Goal: Transaction & Acquisition: Purchase product/service

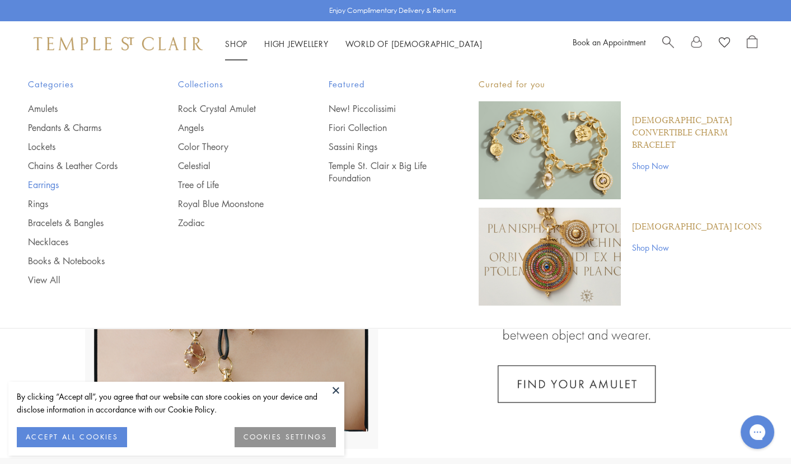
click at [48, 185] on link "Earrings" at bounding box center [80, 184] width 105 height 12
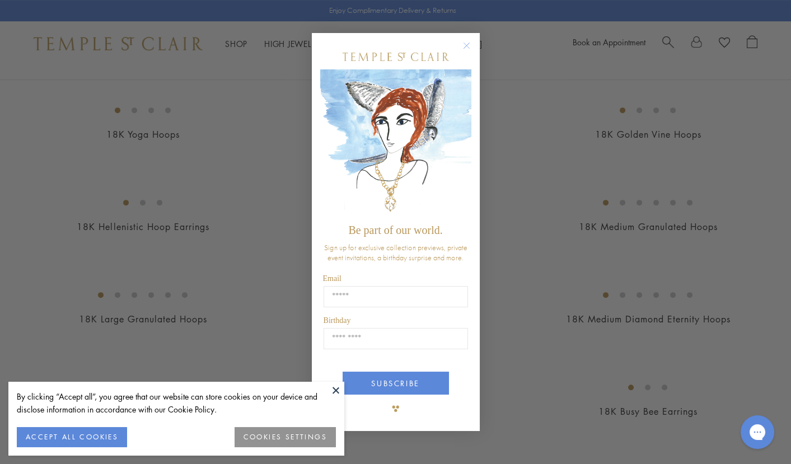
scroll to position [849, 0]
click at [466, 40] on circle "Close dialog" at bounding box center [465, 45] width 13 height 13
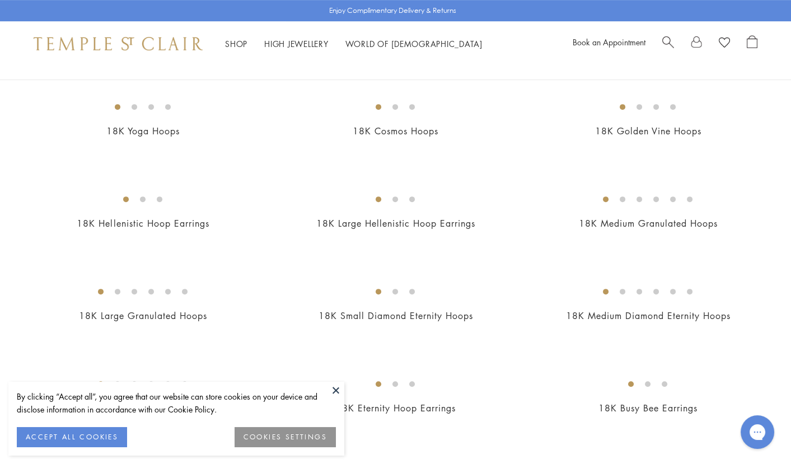
click at [266, 438] on button "COOKIES SETTINGS" at bounding box center [284, 437] width 101 height 20
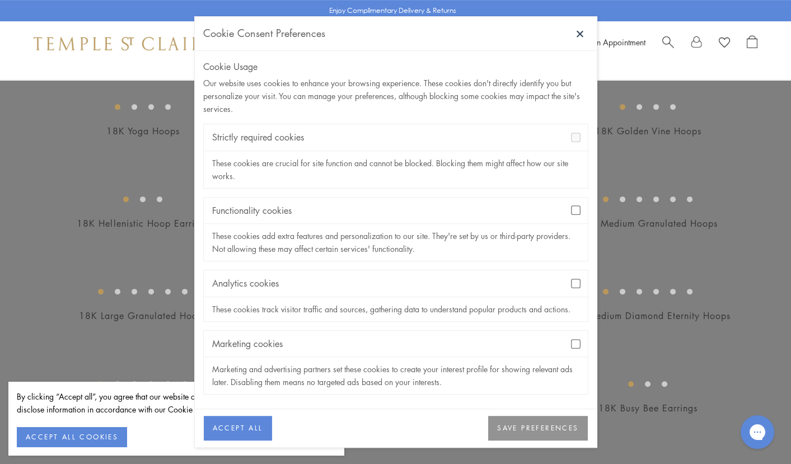
click at [239, 419] on button "ACCEPT ALL" at bounding box center [238, 428] width 68 height 25
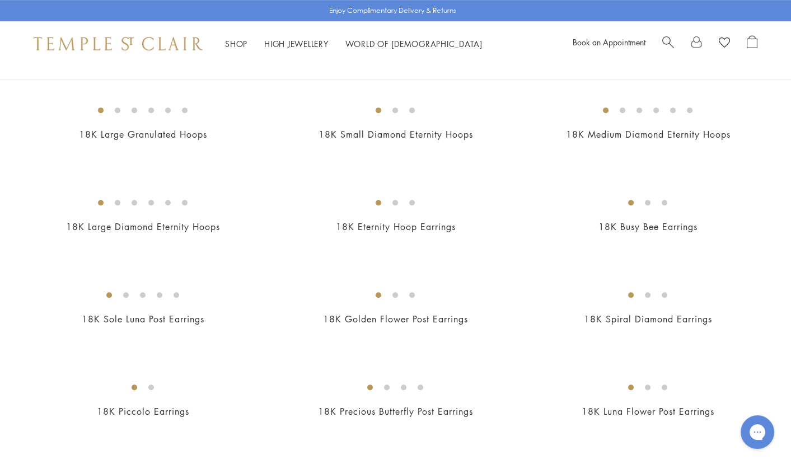
scroll to position [1032, 0]
click at [0, 0] on img at bounding box center [0, 0] width 0 height 0
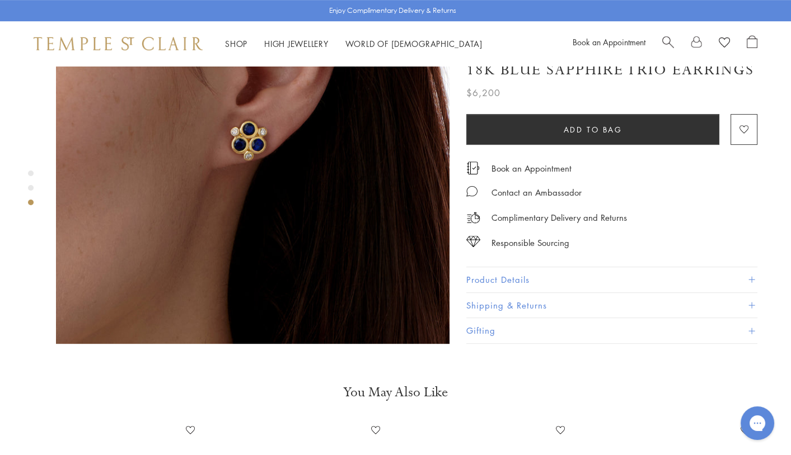
scroll to position [936, 0]
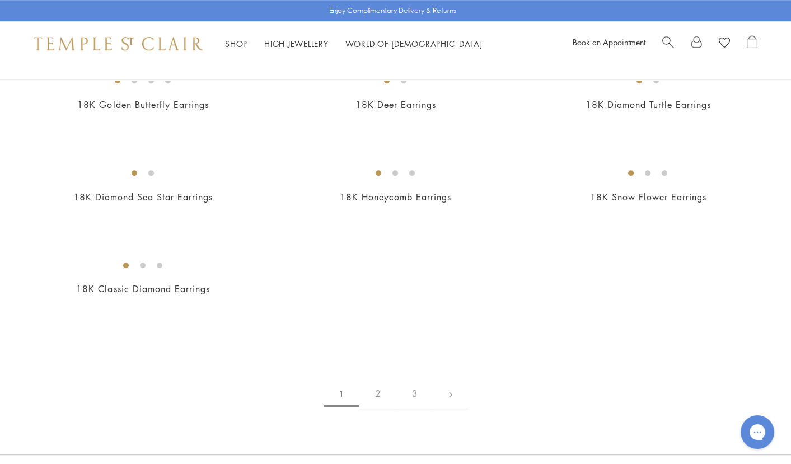
scroll to position [1524, 0]
click at [0, 0] on img at bounding box center [0, 0] width 0 height 0
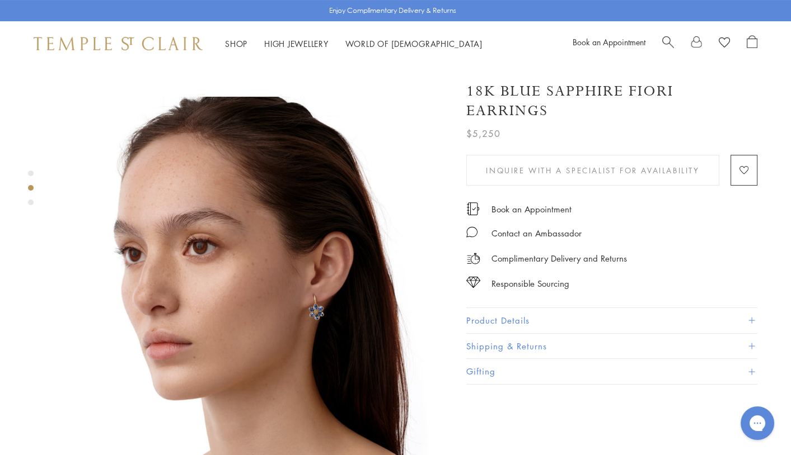
scroll to position [380, 0]
click at [315, 275] on img at bounding box center [252, 292] width 393 height 393
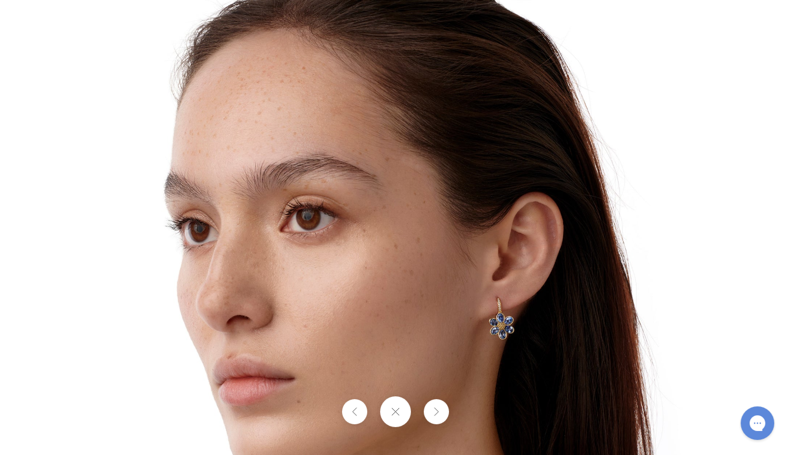
click at [541, 289] on img at bounding box center [395, 295] width 655 height 655
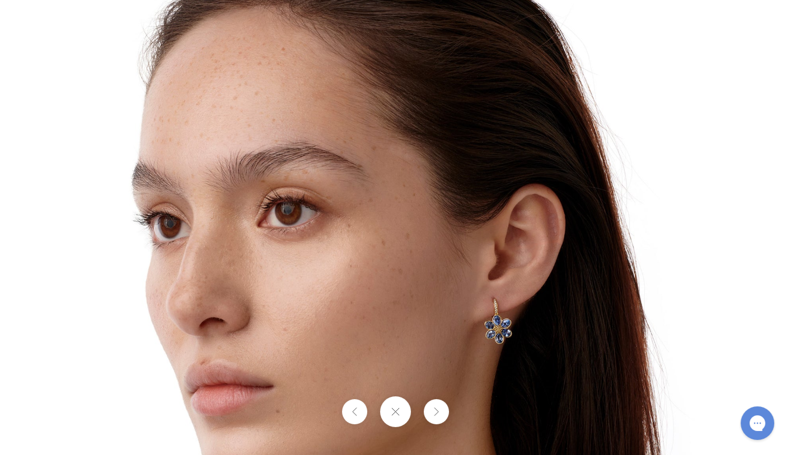
click at [541, 289] on img at bounding box center [382, 295] width 711 height 711
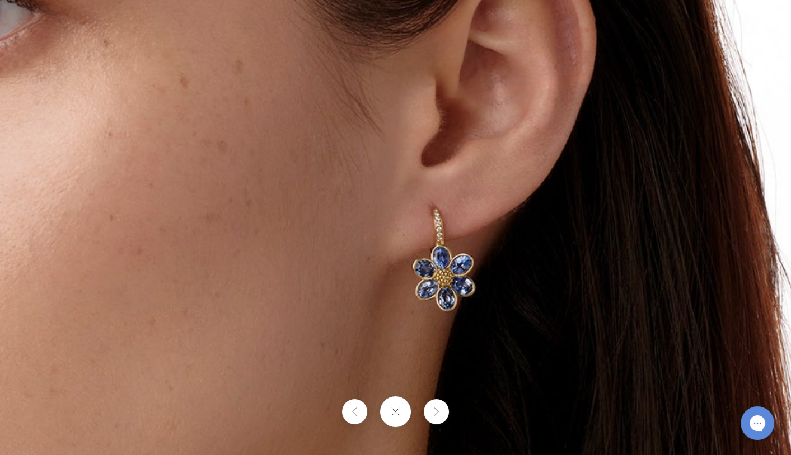
click at [541, 289] on img at bounding box center [183, 201] width 1611 height 1611
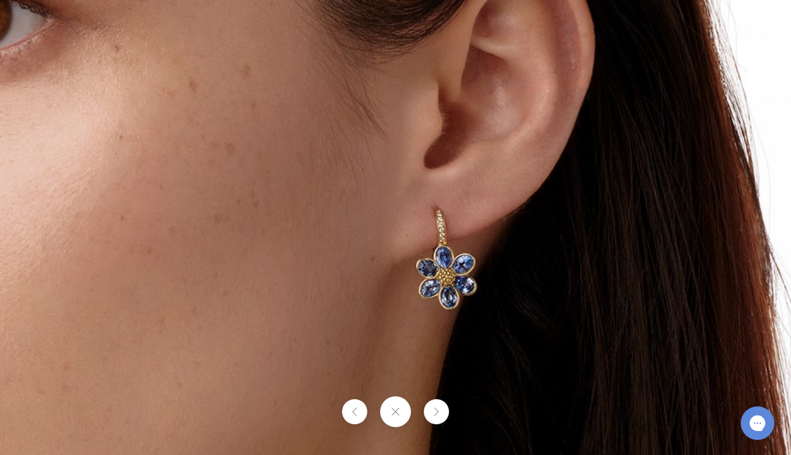
click at [541, 289] on img at bounding box center [192, 202] width 1571 height 1571
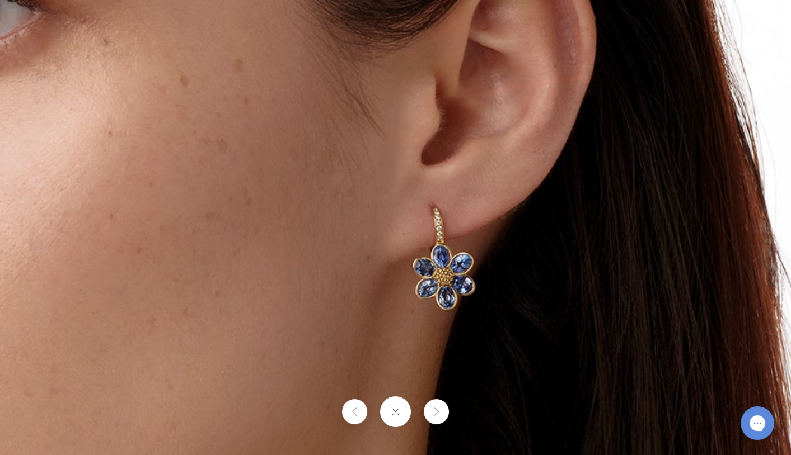
click at [399, 419] on button at bounding box center [395, 412] width 31 height 31
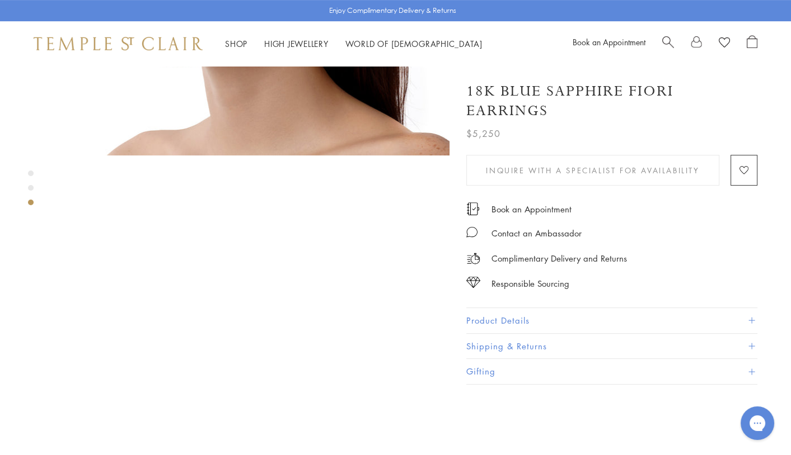
scroll to position [713, 0]
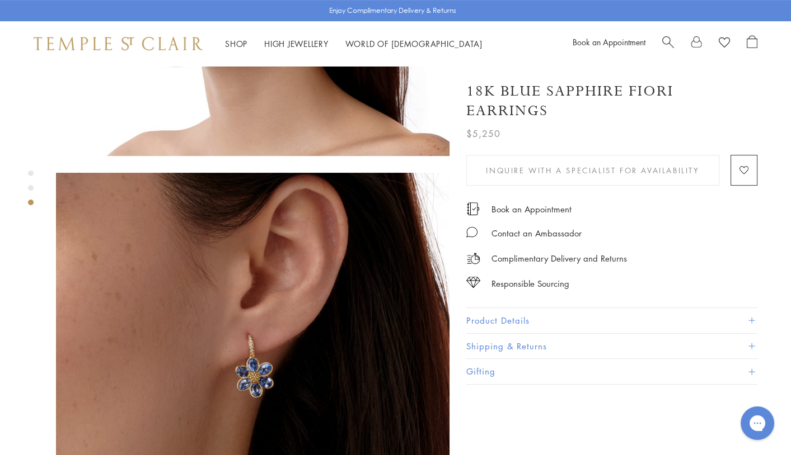
click at [485, 316] on button "Product Details" at bounding box center [611, 320] width 291 height 25
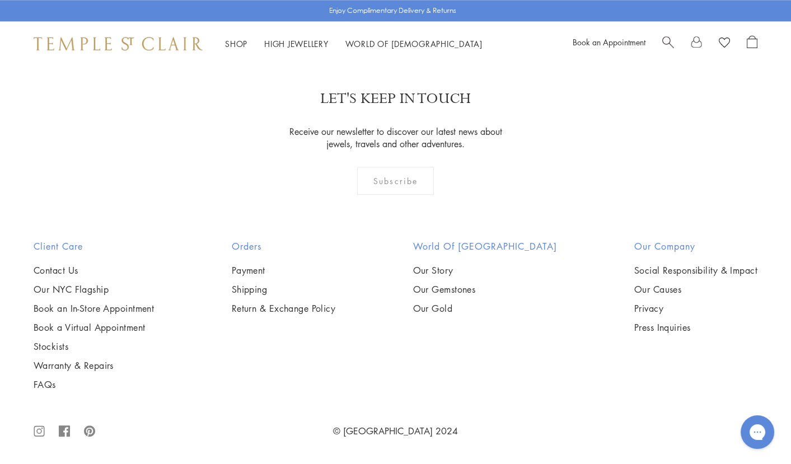
scroll to position [2219, 0]
click at [0, 0] on img at bounding box center [0, 0] width 0 height 0
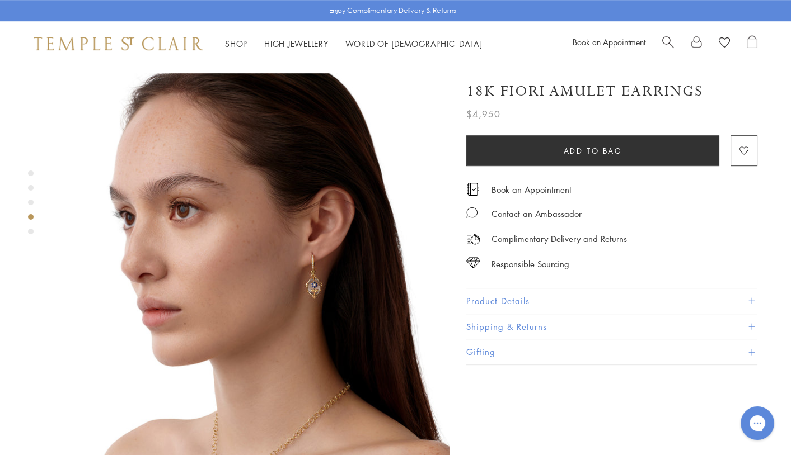
scroll to position [1224, 0]
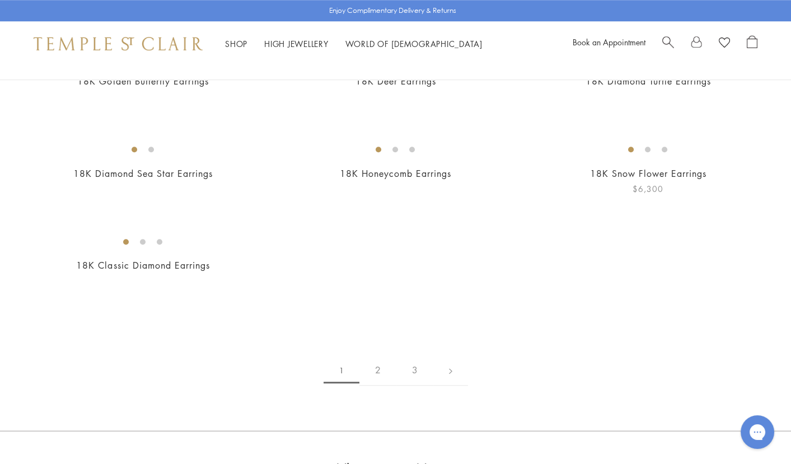
scroll to position [1545, 0]
